Goal: Task Accomplishment & Management: Use online tool/utility

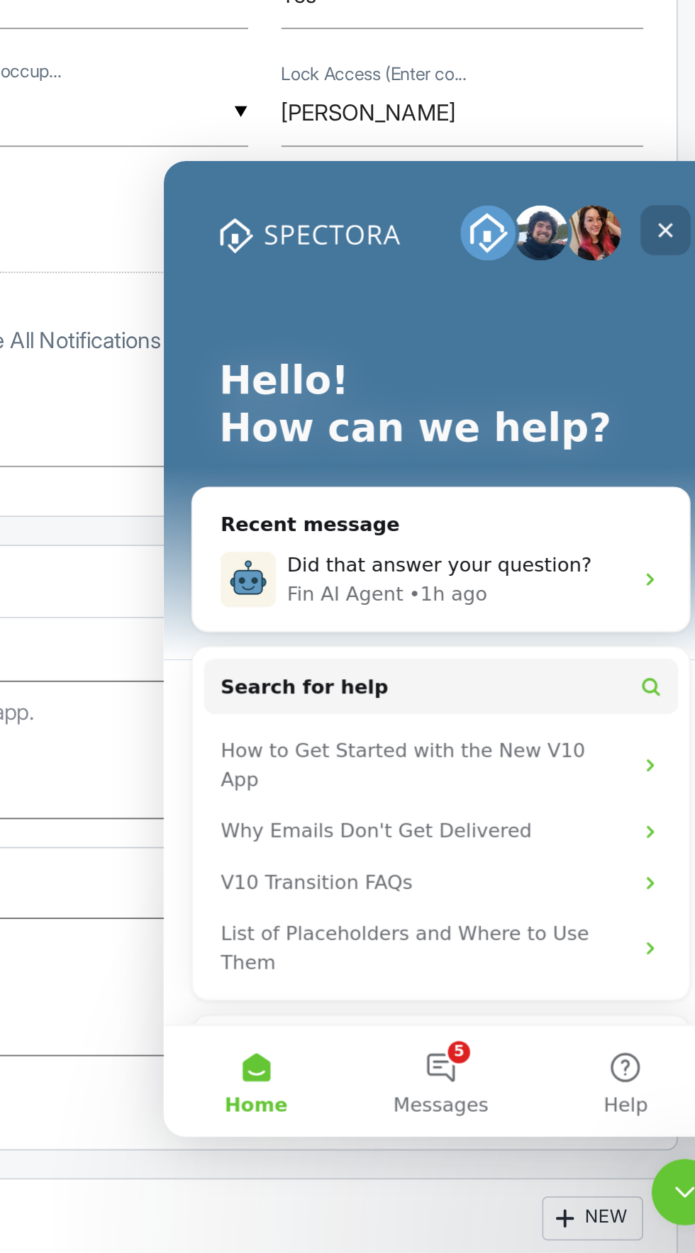
click at [431, 186] on div "Close" at bounding box center [420, 196] width 26 height 26
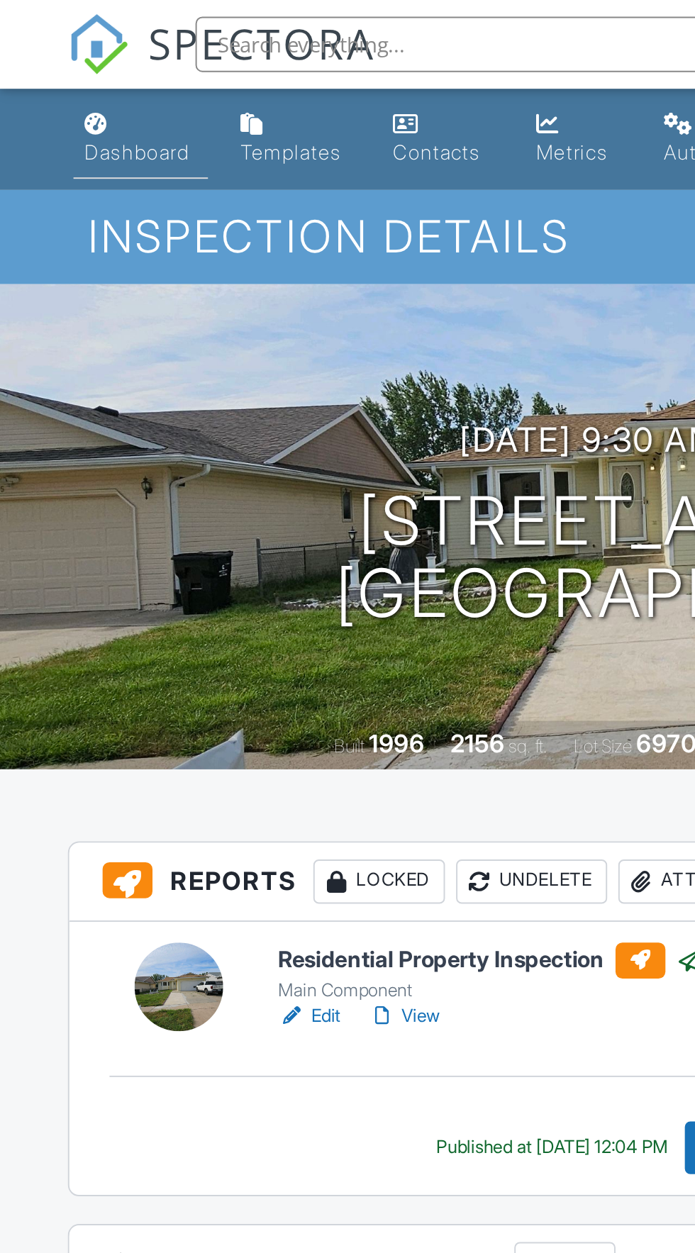
click at [61, 71] on link "Dashboard" at bounding box center [72, 71] width 69 height 40
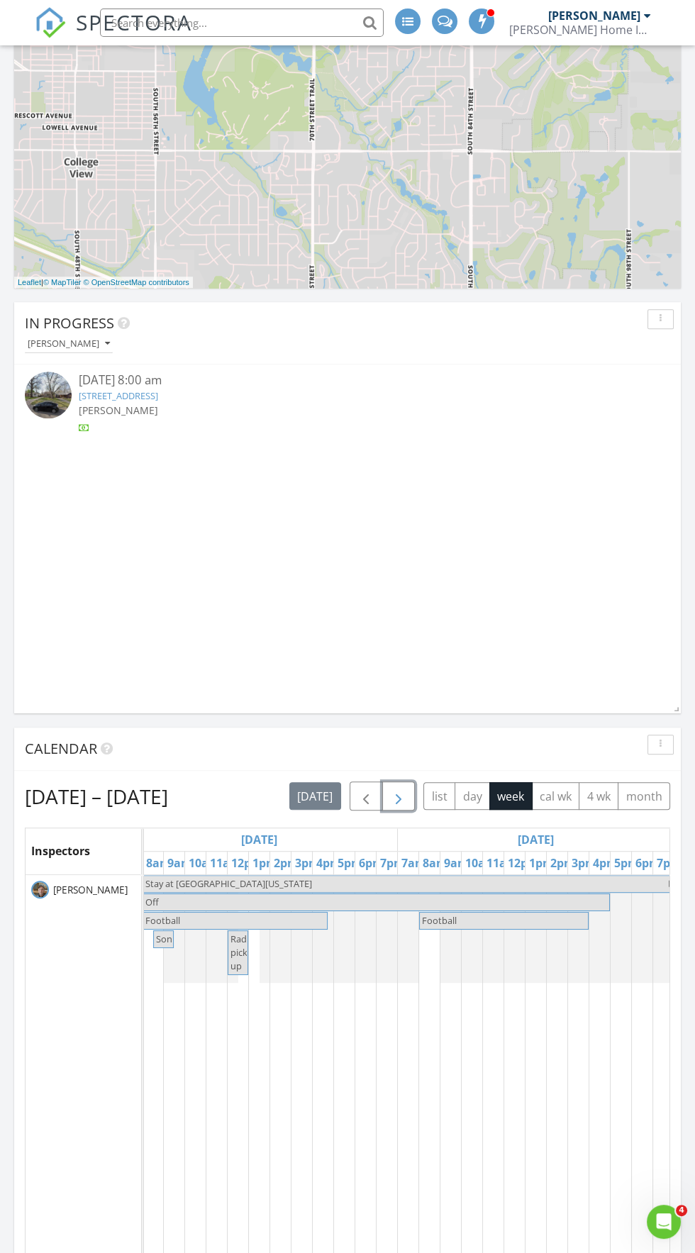
click at [406, 796] on span "button" at bounding box center [398, 796] width 17 height 17
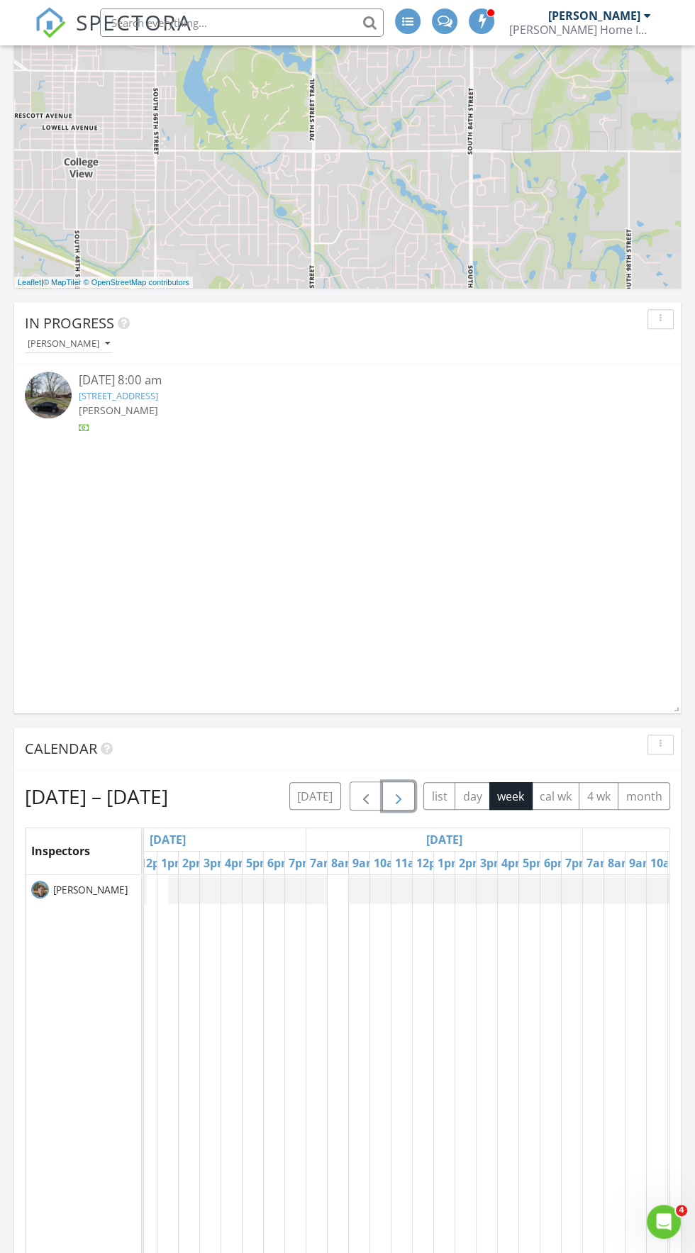
scroll to position [0, 96]
click at [260, 918] on td at bounding box center [260, 1140] width 21 height 531
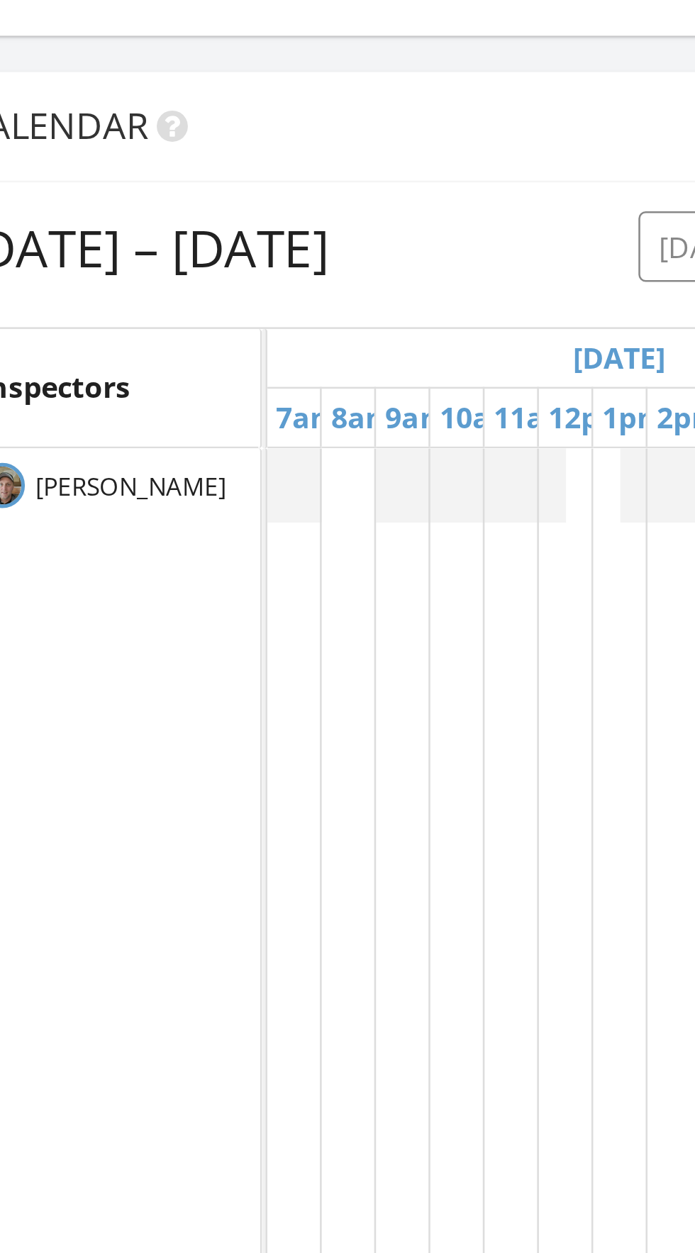
click at [197, 960] on td at bounding box center [197, 1137] width 21 height 531
click at [175, 962] on td at bounding box center [175, 1137] width 21 height 531
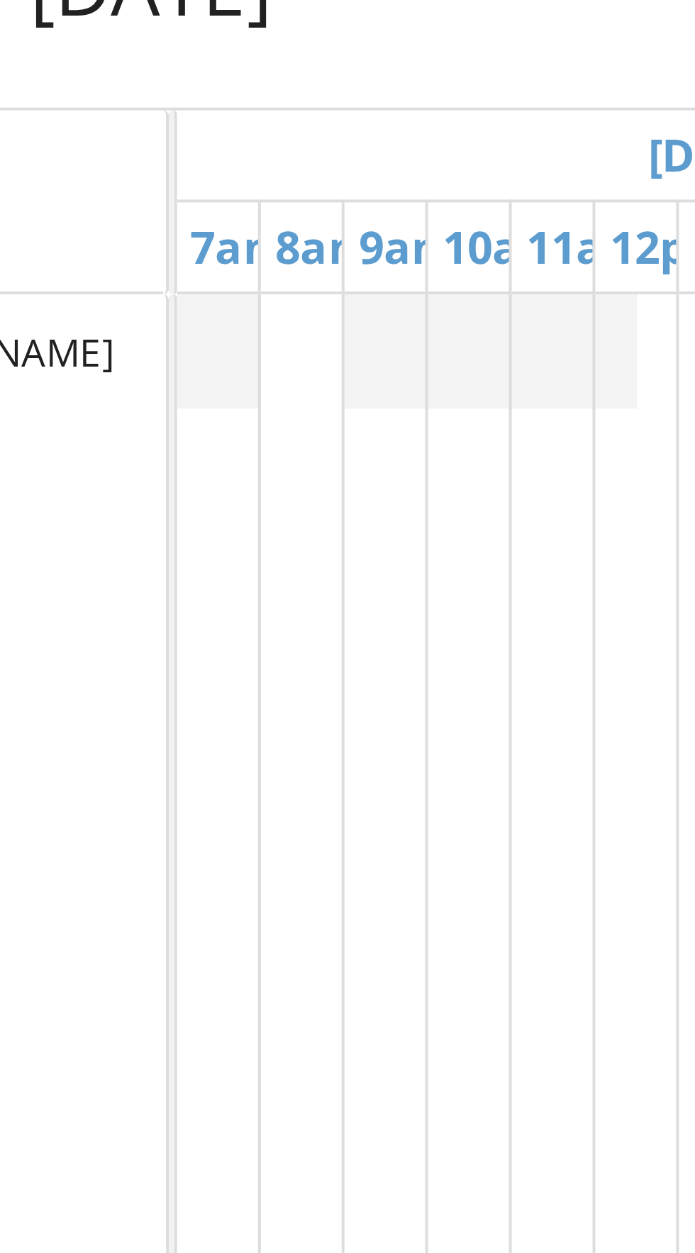
scroll to position [1120, 0]
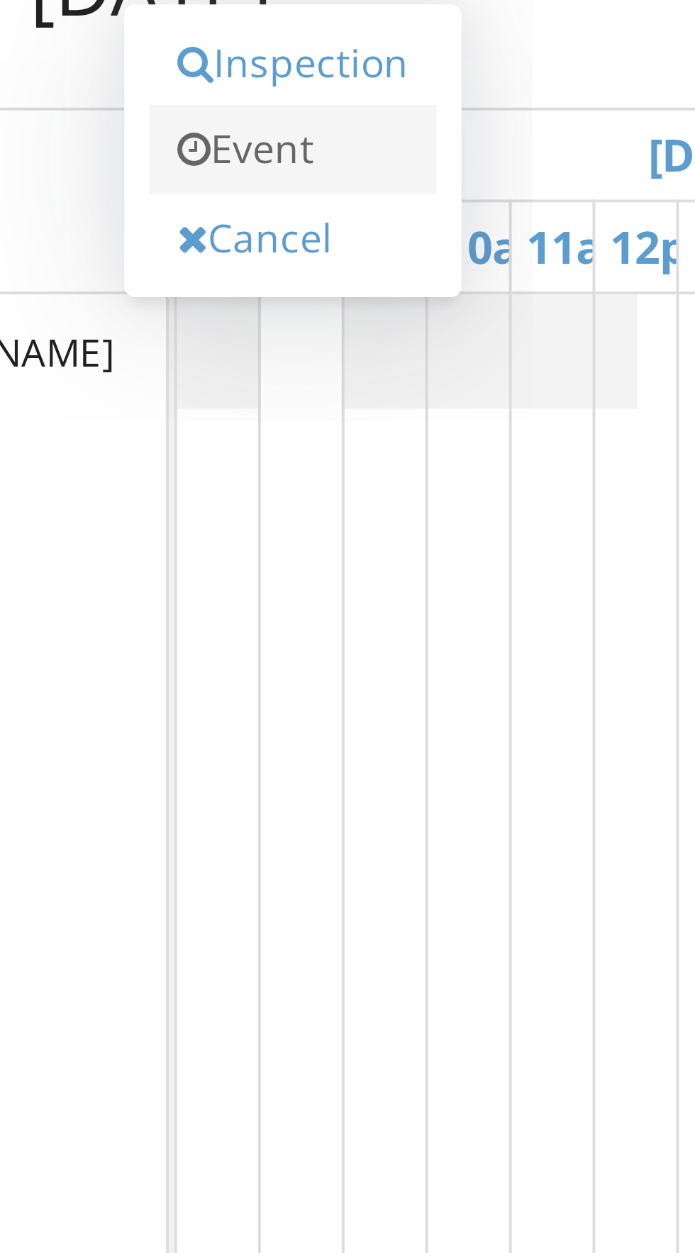
click at [176, 572] on link "Event" at bounding box center [173, 564] width 73 height 23
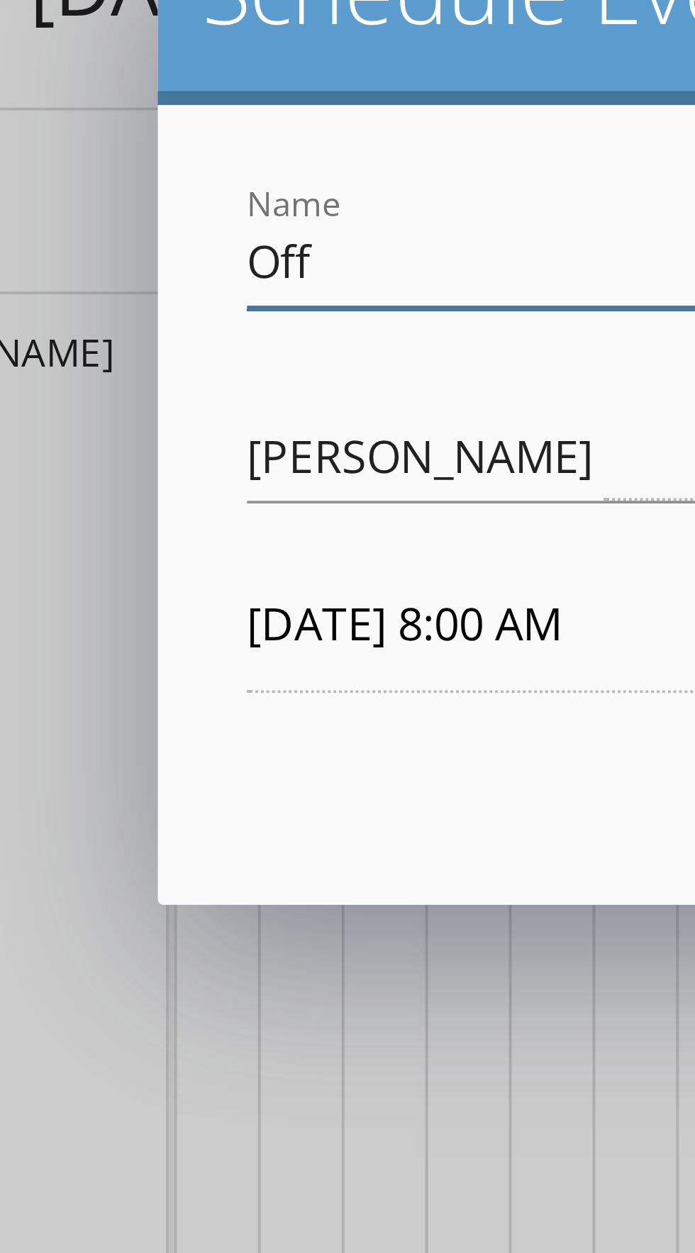
click at [211, 593] on input "Off" at bounding box center [252, 592] width 180 height 23
type input "O"
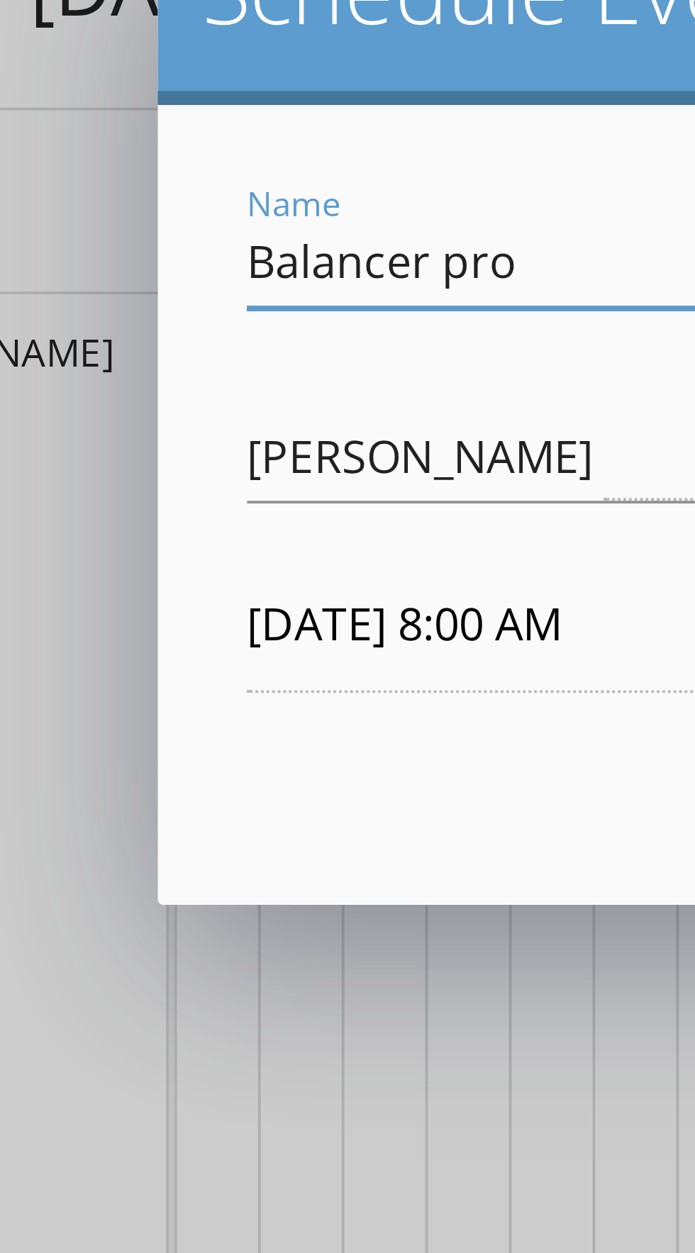
type input "Balancer pro"
click at [235, 686] on input "09/04/2025 8:00 AM" at bounding box center [252, 684] width 180 height 35
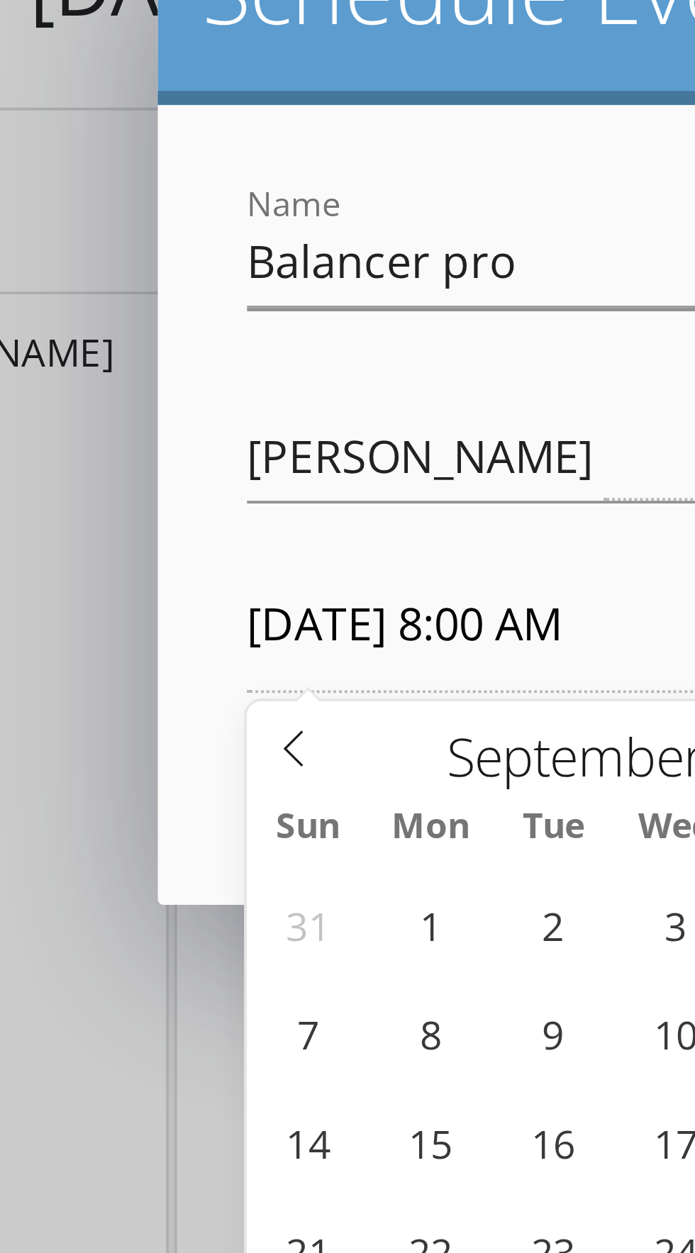
click at [242, 684] on input "09/04/2025 8:00 AM" at bounding box center [252, 684] width 180 height 35
click at [237, 683] on input "09/04/2025 8:00 AM" at bounding box center [252, 684] width 180 height 35
click at [245, 690] on input "09/04/2025 8:00 AM" at bounding box center [252, 684] width 180 height 35
click at [265, 686] on input "09/04/2025 8:00 AM" at bounding box center [252, 684] width 180 height 35
click at [261, 684] on input "09/04/2025 8:00 AM" at bounding box center [252, 684] width 180 height 35
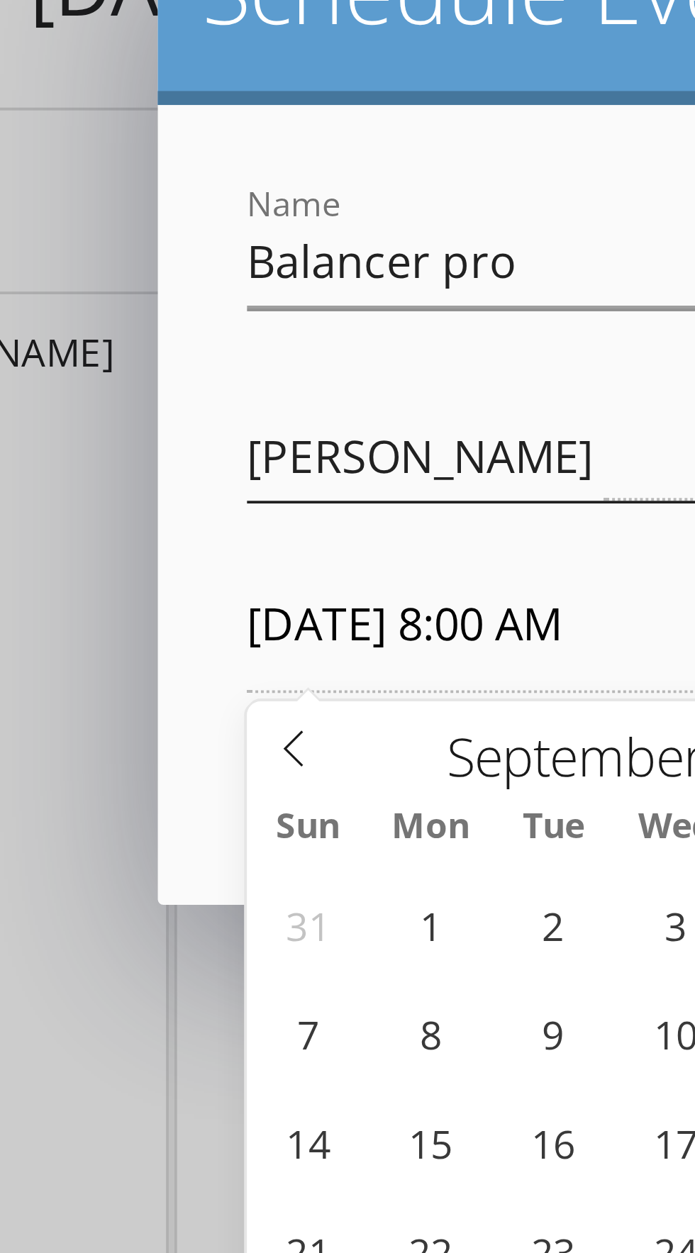
click at [250, 653] on div "Travis Weber arrow_drop_down" at bounding box center [348, 641] width 372 height 23
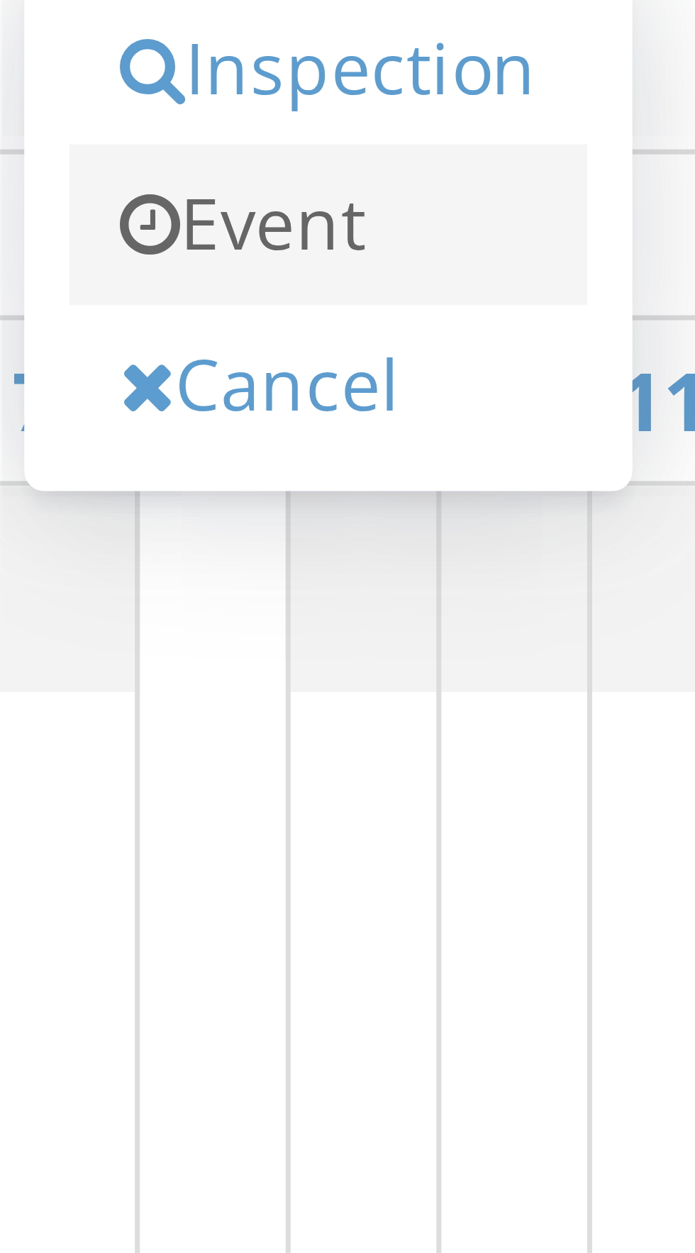
click at [196, 565] on link "Event" at bounding box center [191, 564] width 73 height 23
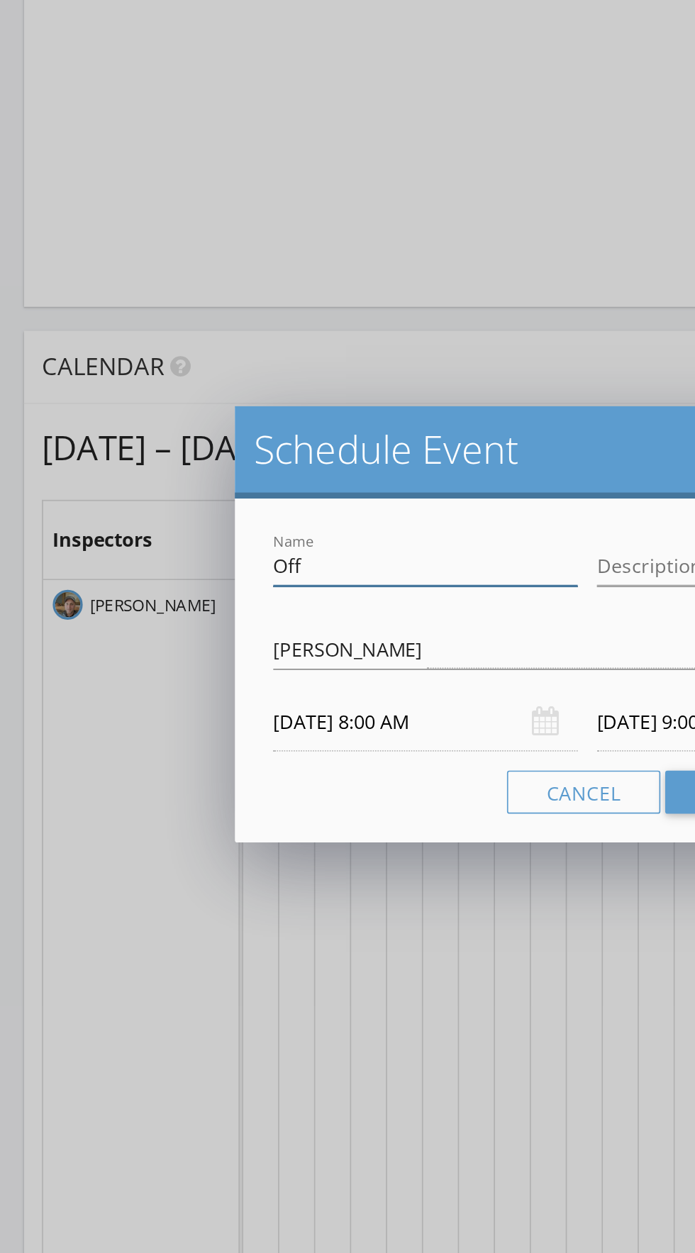
click at [248, 592] on input "Off" at bounding box center [252, 592] width 180 height 23
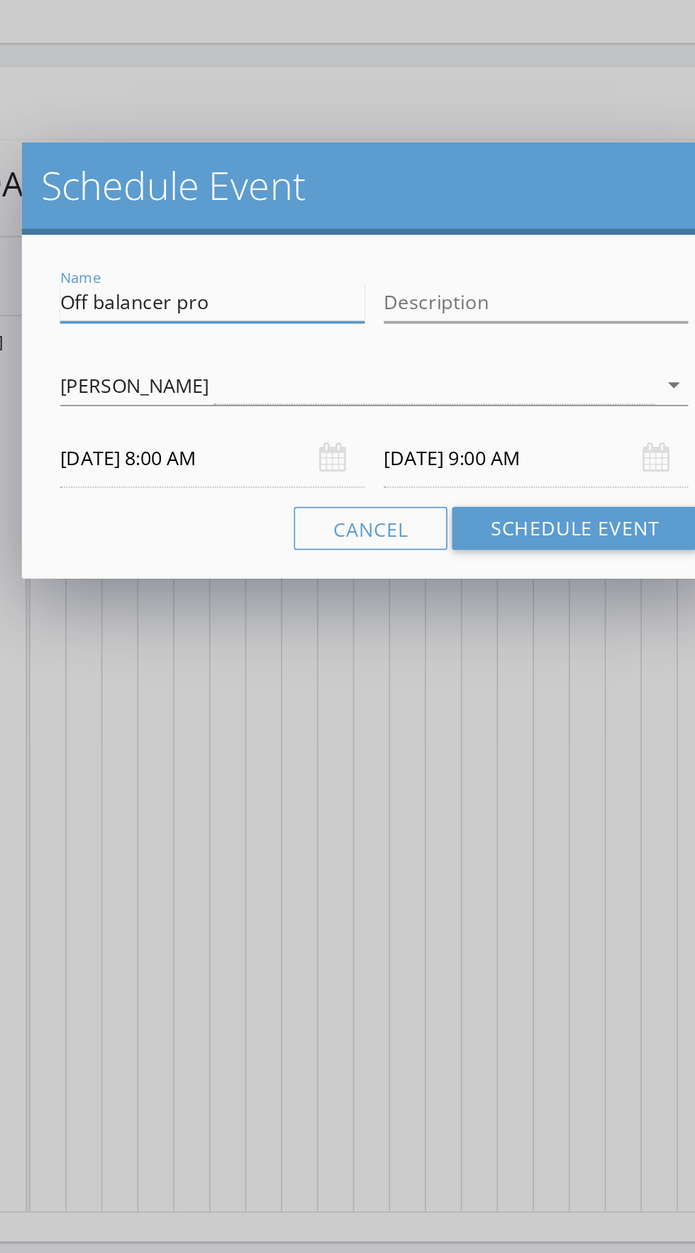
type input "Off balancer pro"
click at [338, 685] on input "09/04/2025 8:00 AM" at bounding box center [252, 684] width 180 height 35
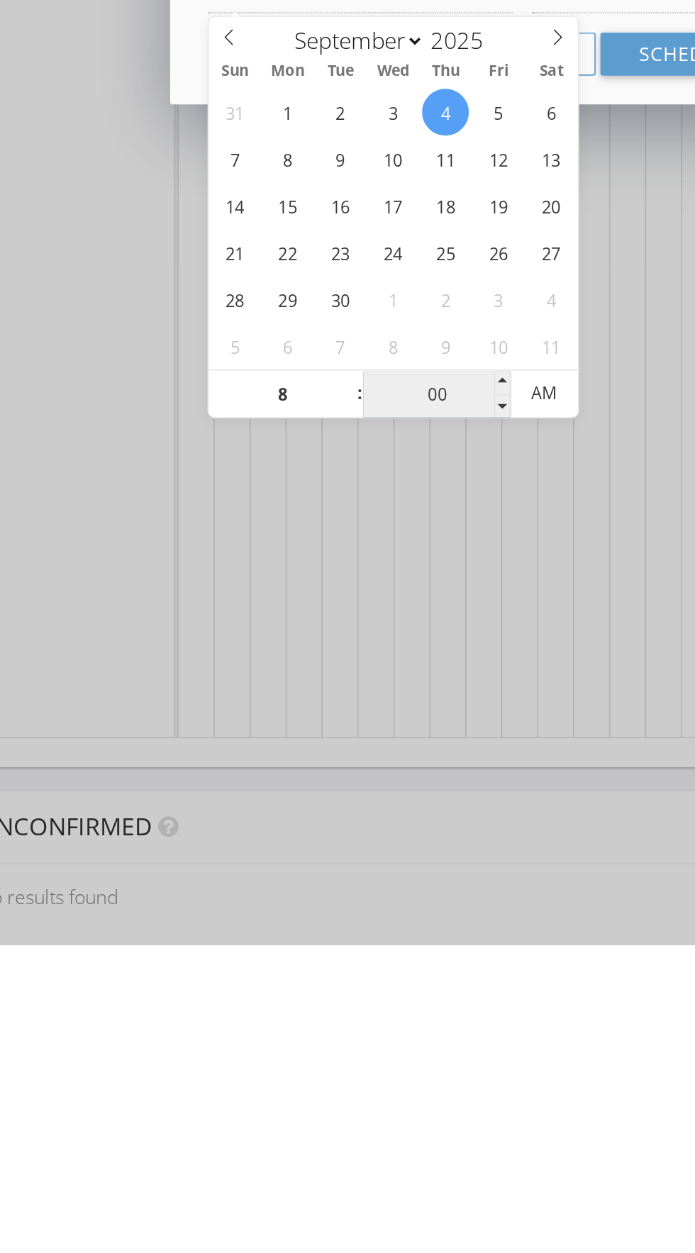
click at [315, 929] on input "00" at bounding box center [296, 928] width 87 height 28
type input "08"
type input "15"
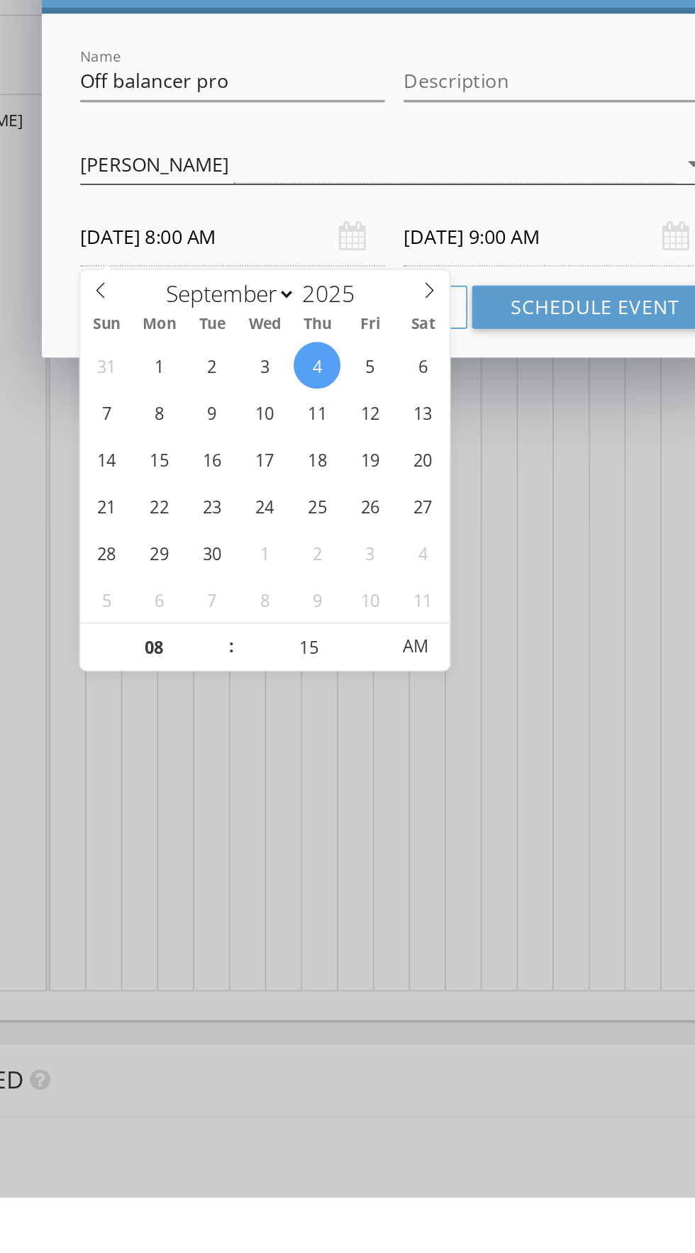
click at [320, 653] on div "Travis Weber arrow_drop_down" at bounding box center [348, 641] width 372 height 23
type input "09/04/2025 8:15 AM"
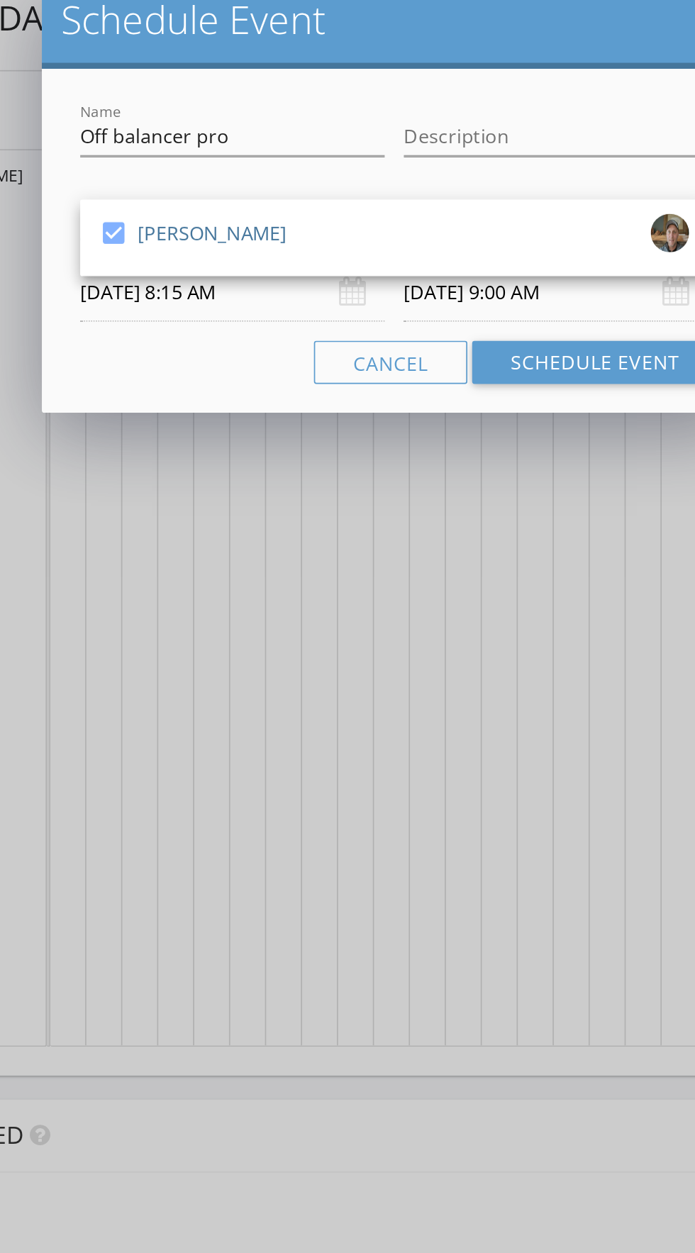
type input "09/04/2025 9:15 AM"
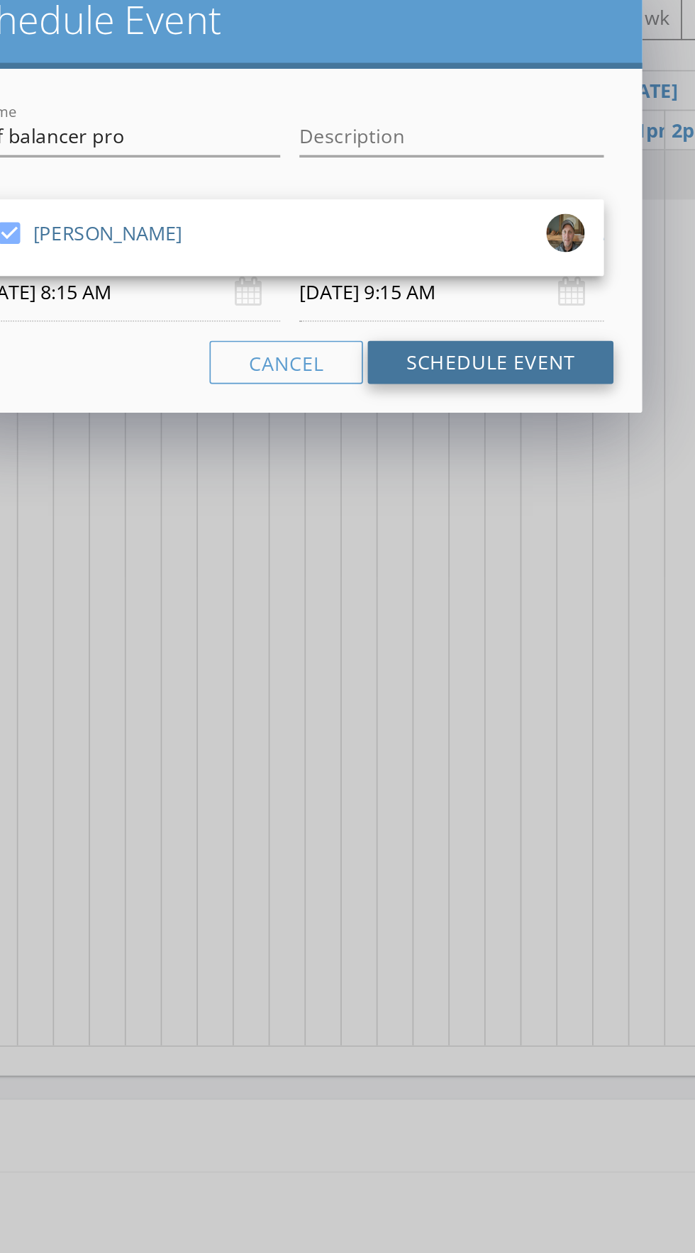
click at [509, 730] on button "Schedule Event" at bounding box center [466, 727] width 145 height 26
